Goal: Find specific page/section

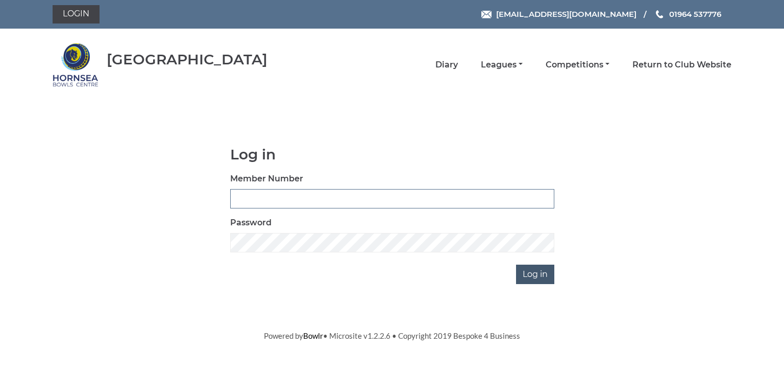
type input "0902"
click at [541, 274] on input "Log in" at bounding box center [535, 273] width 38 height 19
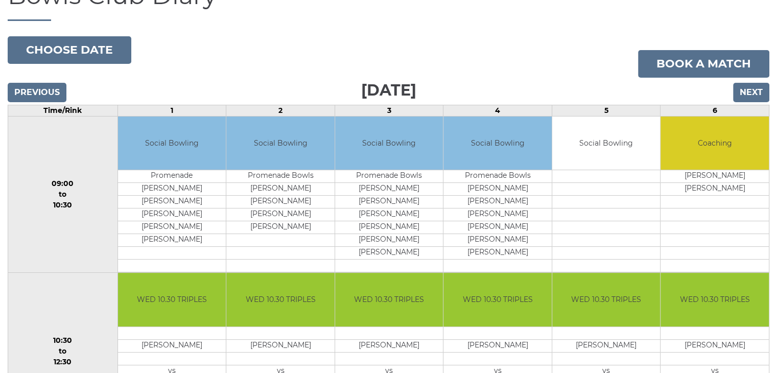
scroll to position [102, 0]
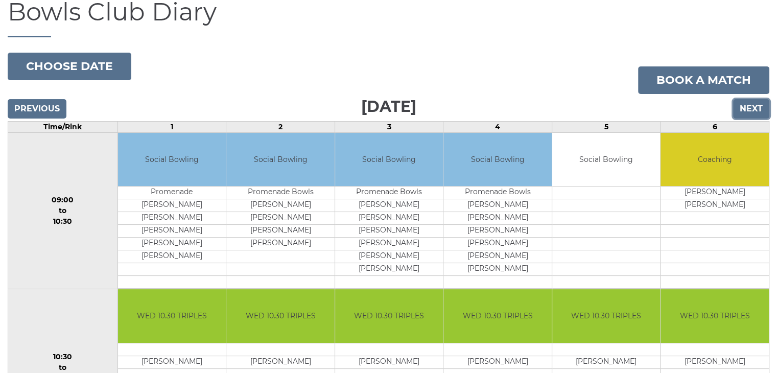
click at [745, 106] on input "Next" at bounding box center [751, 108] width 36 height 19
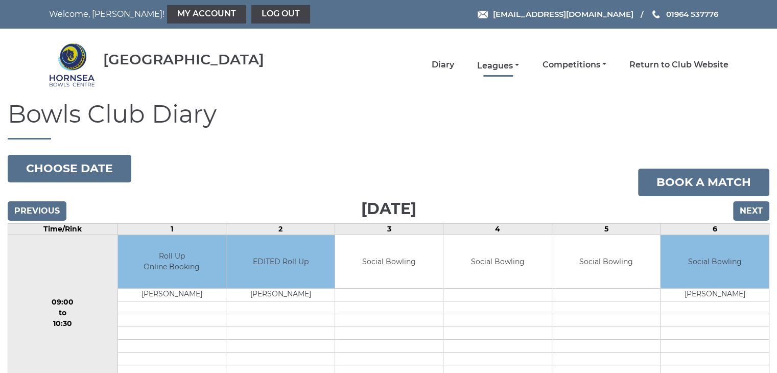
click at [496, 65] on link "Leagues" at bounding box center [498, 65] width 42 height 11
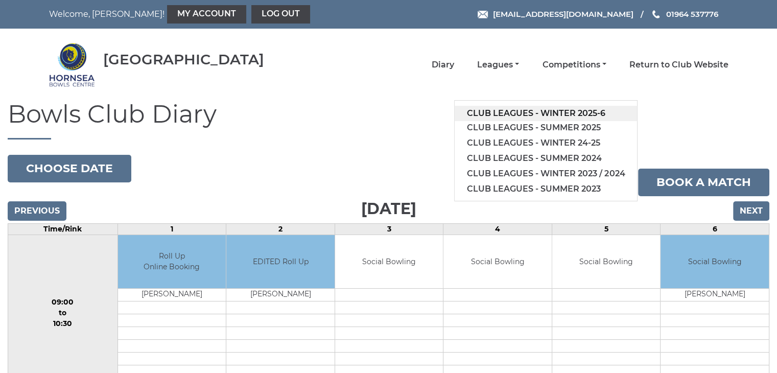
click at [515, 109] on link "Club leagues - Winter 2025-6" at bounding box center [545, 113] width 182 height 15
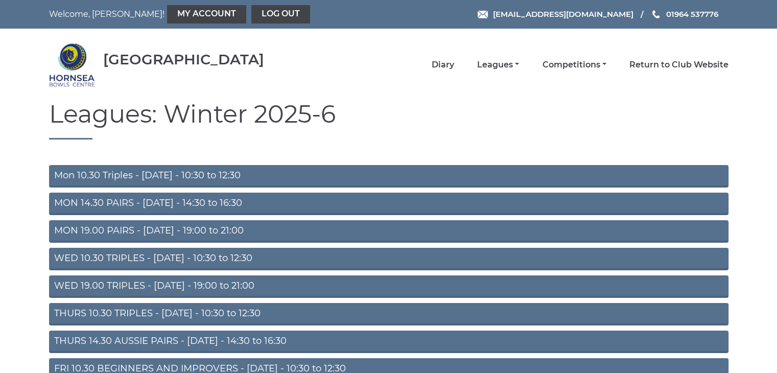
click at [176, 256] on link "WED 10.30 TRIPLES - Wednesday - 10:30 to 12:30" at bounding box center [388, 259] width 679 height 22
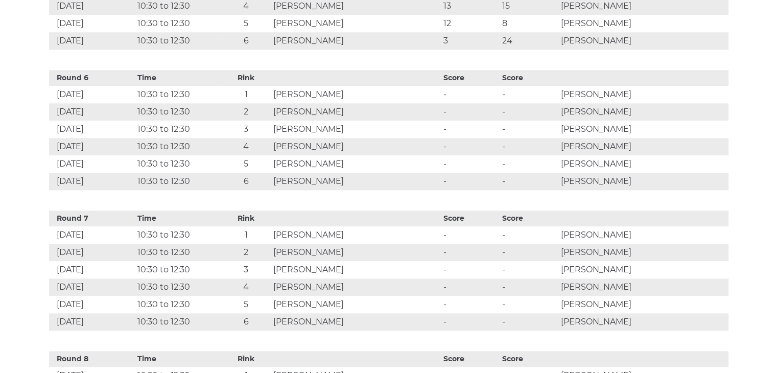
scroll to position [1225, 0]
